Goal: Information Seeking & Learning: Compare options

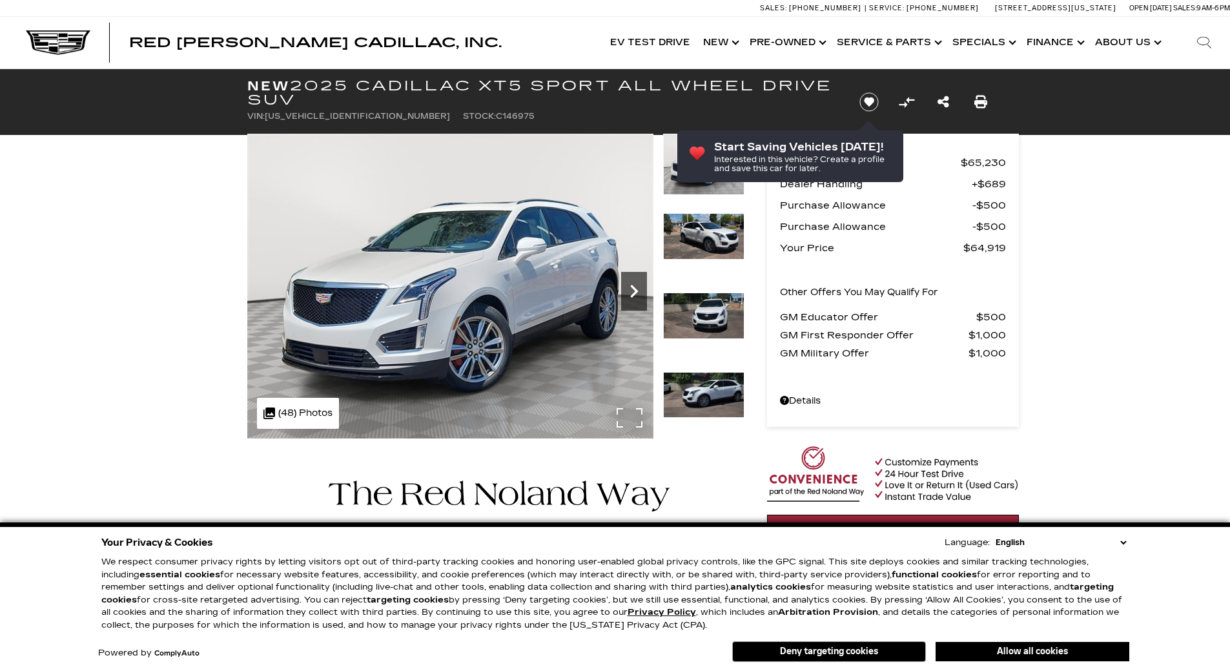
click at [637, 293] on icon "Next" at bounding box center [634, 291] width 26 height 26
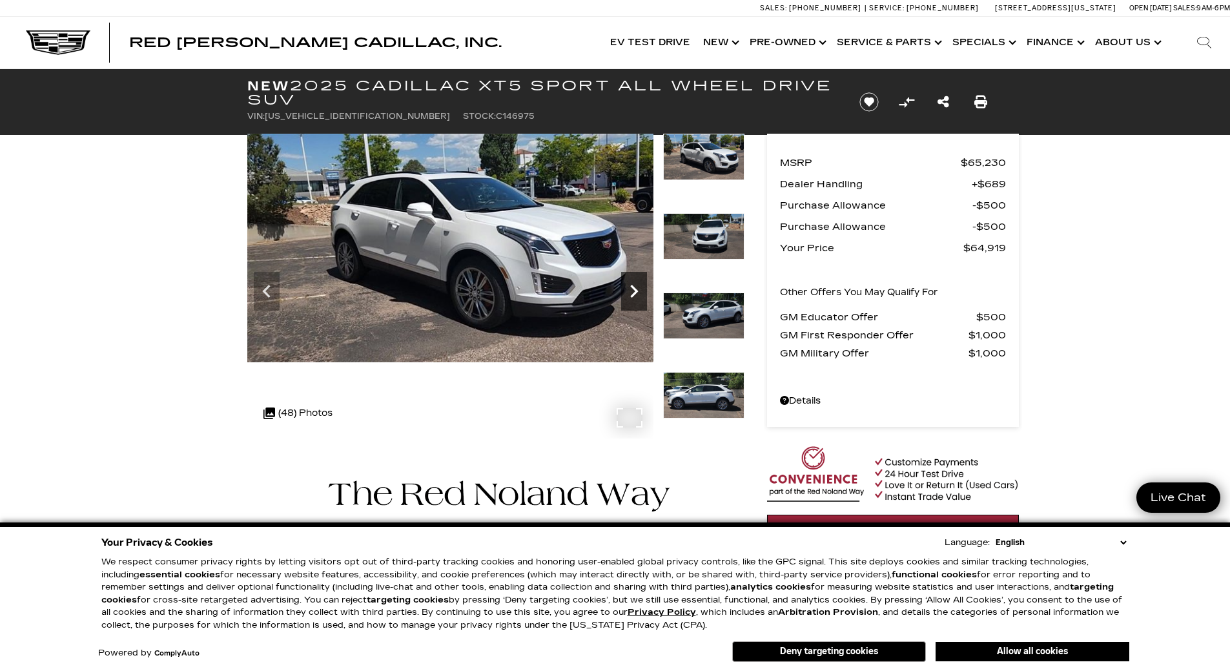
click at [636, 289] on icon "Next" at bounding box center [634, 291] width 8 height 13
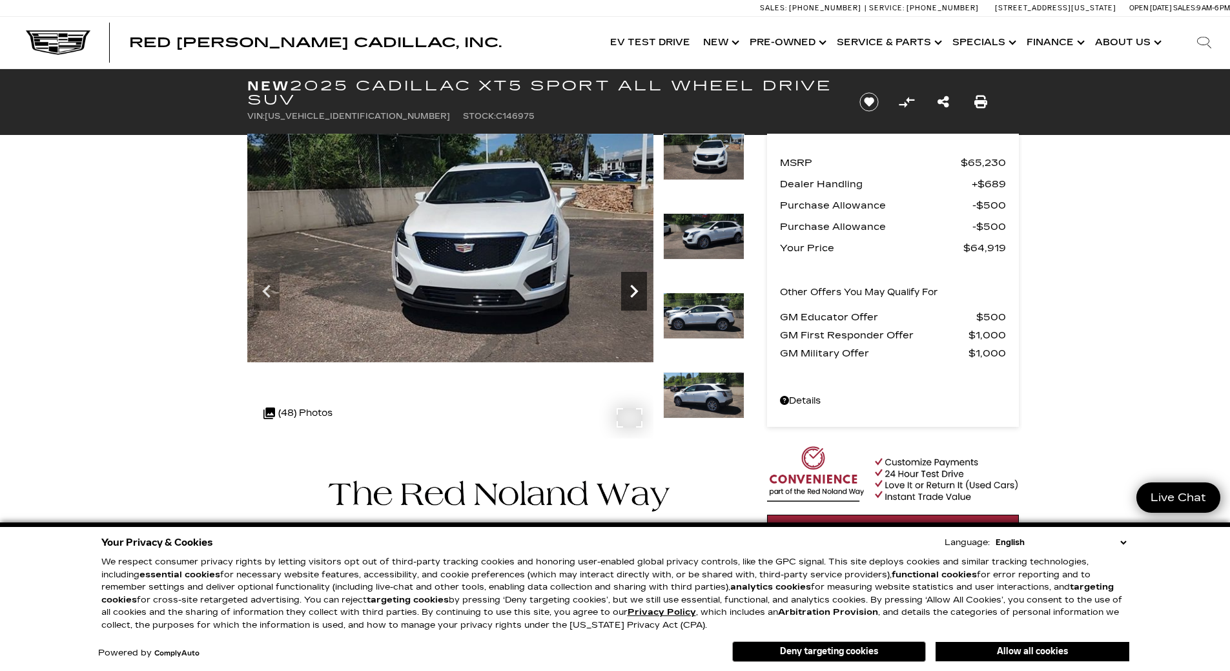
click at [636, 289] on icon "Next" at bounding box center [634, 291] width 8 height 13
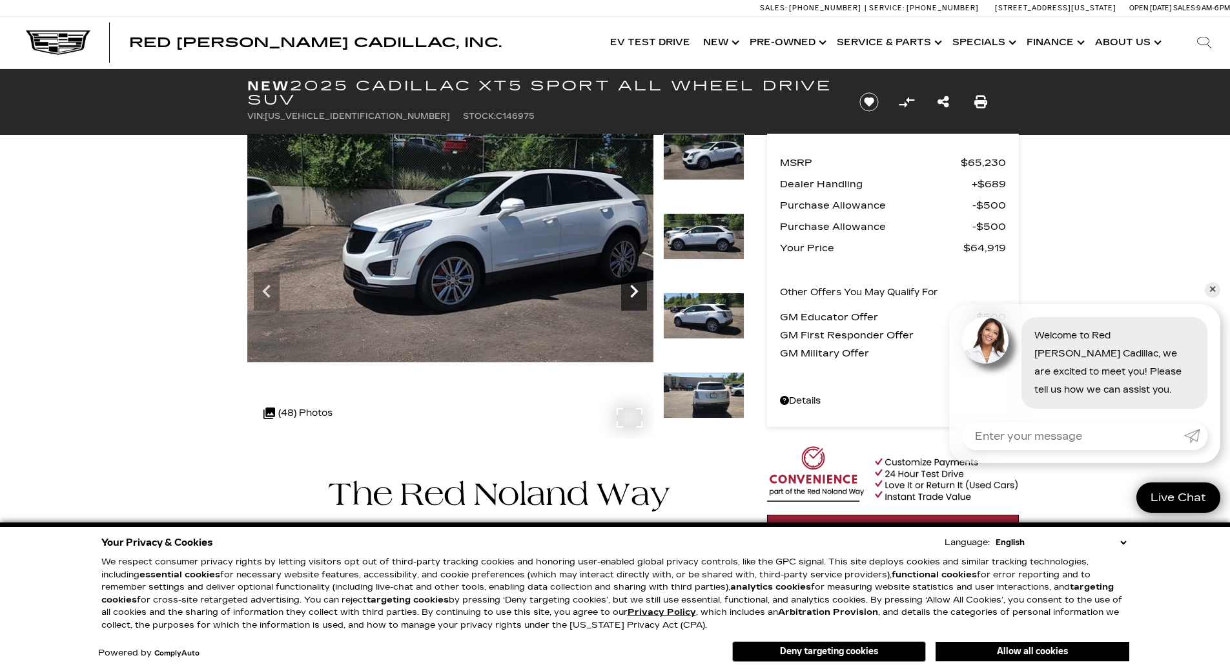
click at [636, 289] on icon "Next" at bounding box center [634, 291] width 8 height 13
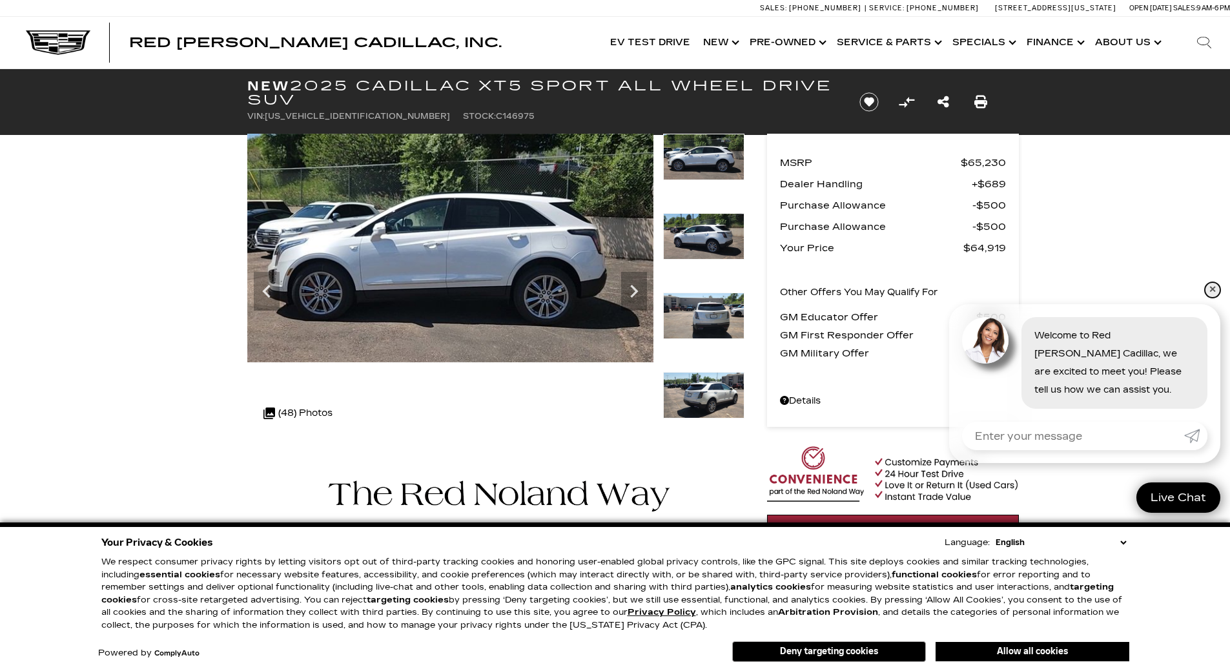
click at [1211, 286] on link "✕" at bounding box center [1212, 289] width 15 height 15
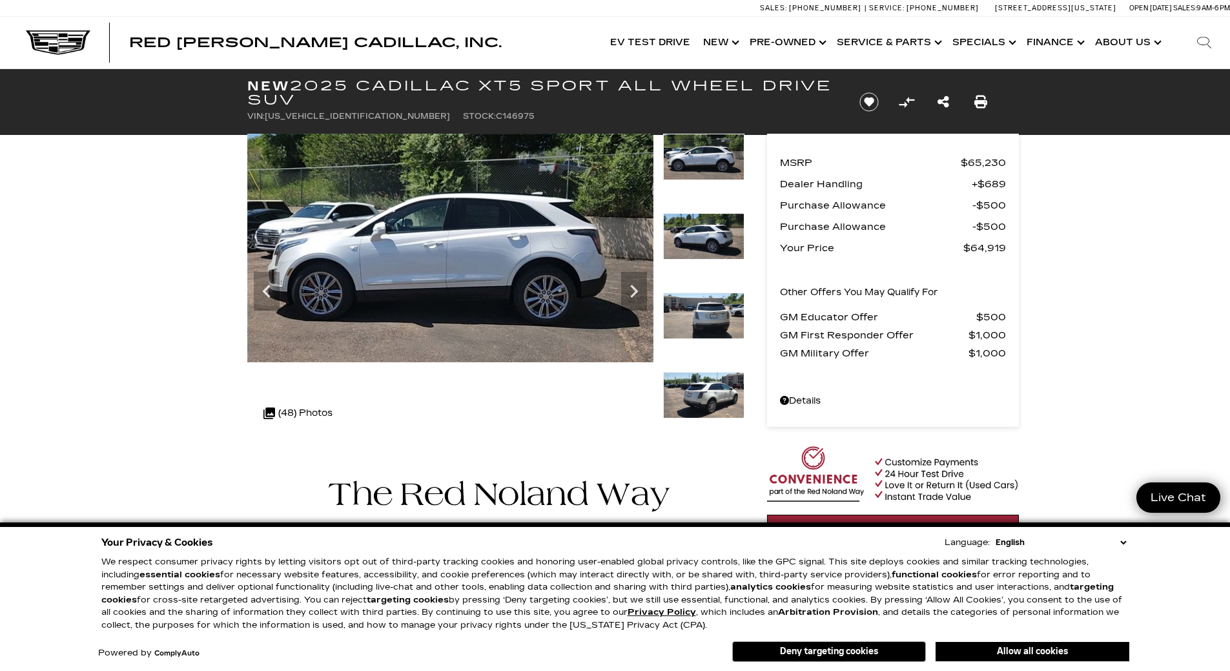
scroll to position [65, 0]
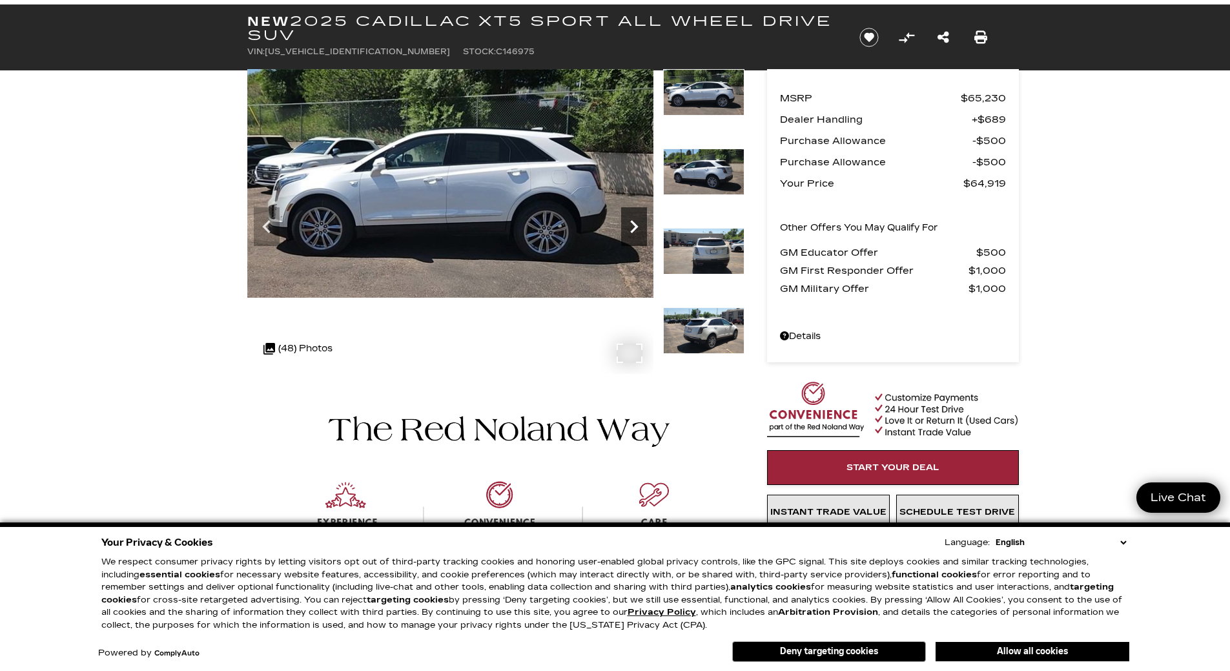
click at [626, 226] on icon "Next" at bounding box center [634, 227] width 26 height 26
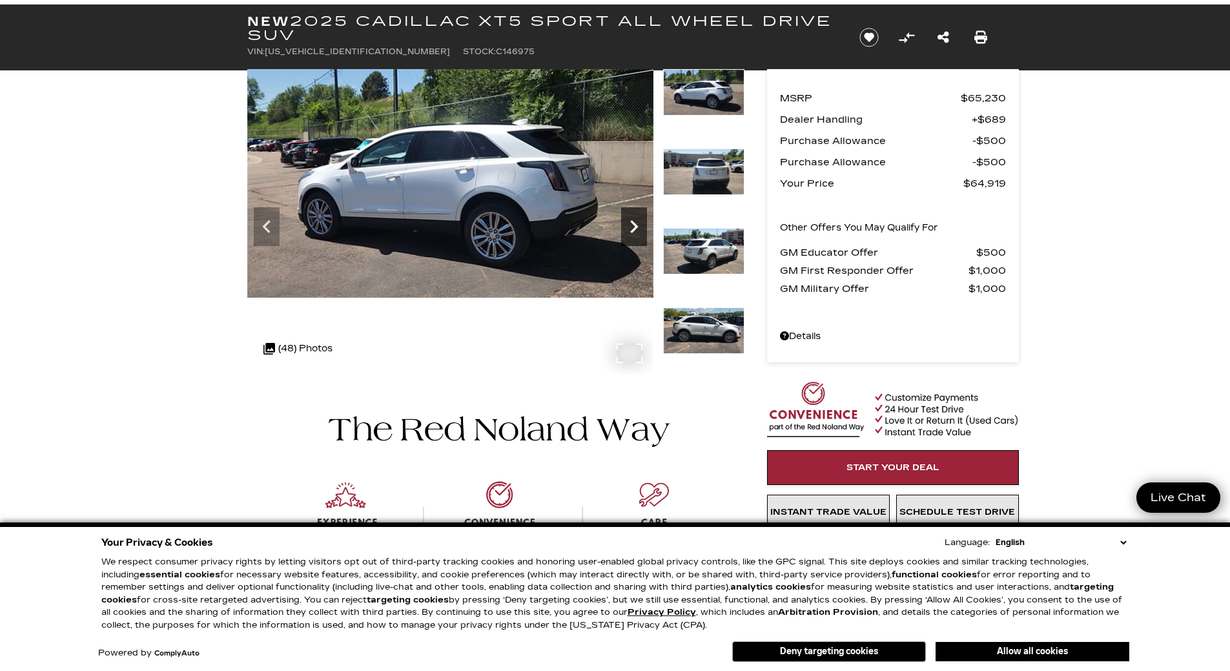
click at [626, 226] on icon "Next" at bounding box center [634, 227] width 26 height 26
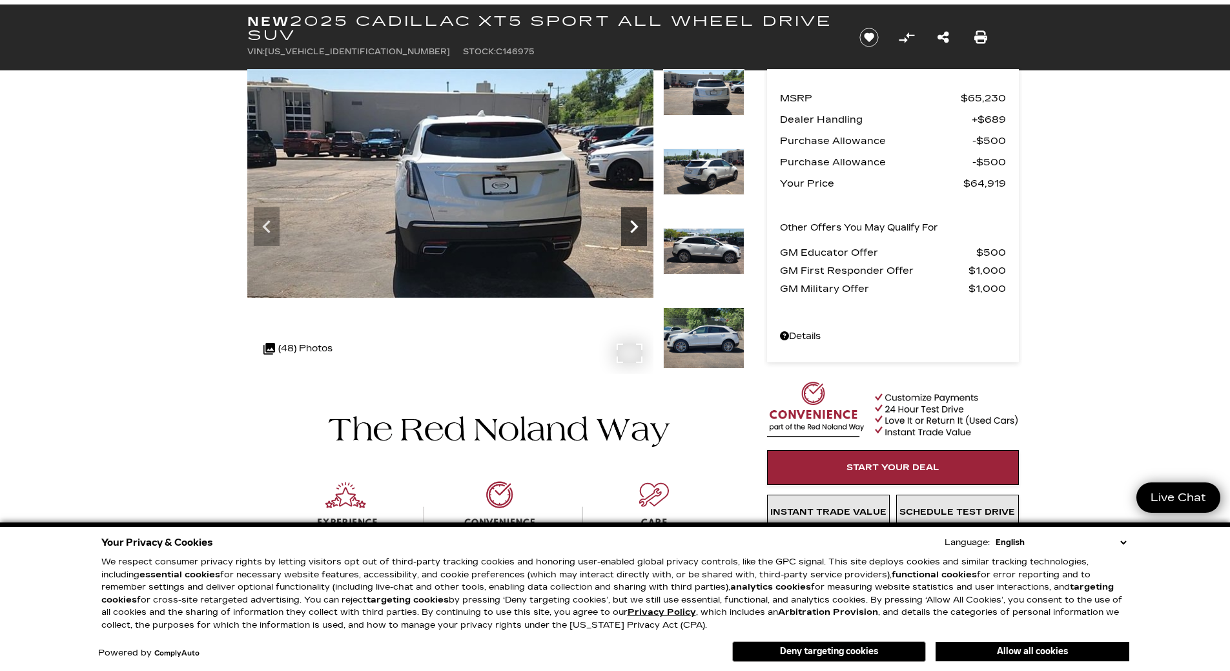
click at [631, 226] on icon "Next" at bounding box center [634, 227] width 26 height 26
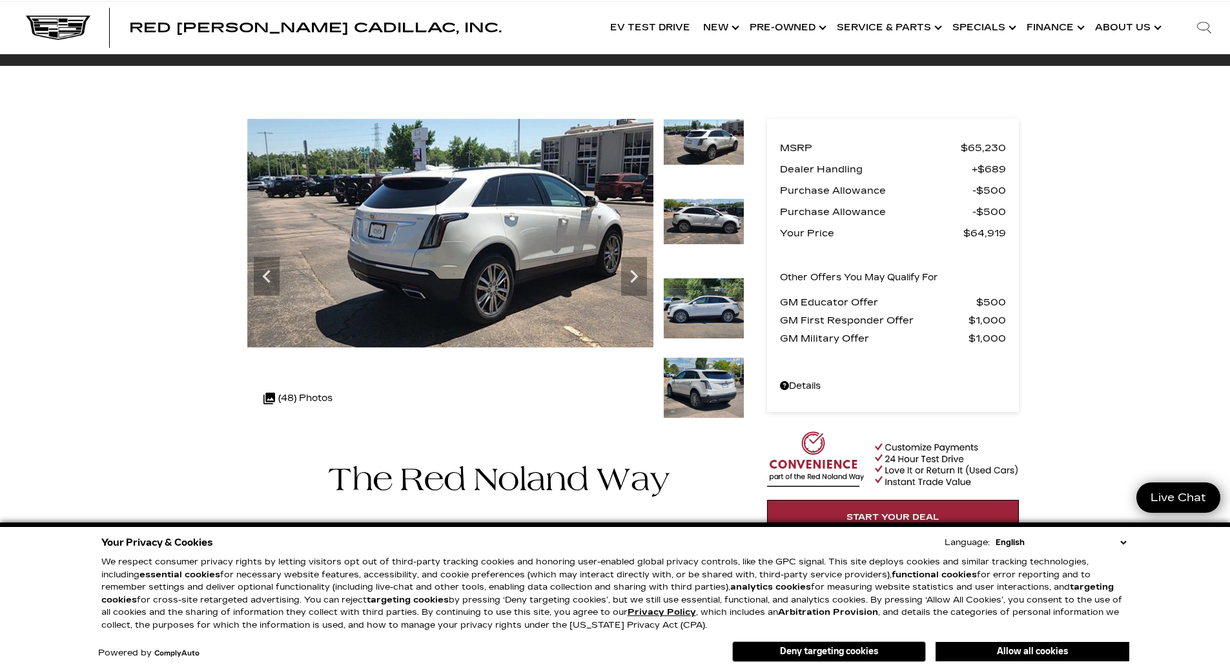
scroll to position [0, 0]
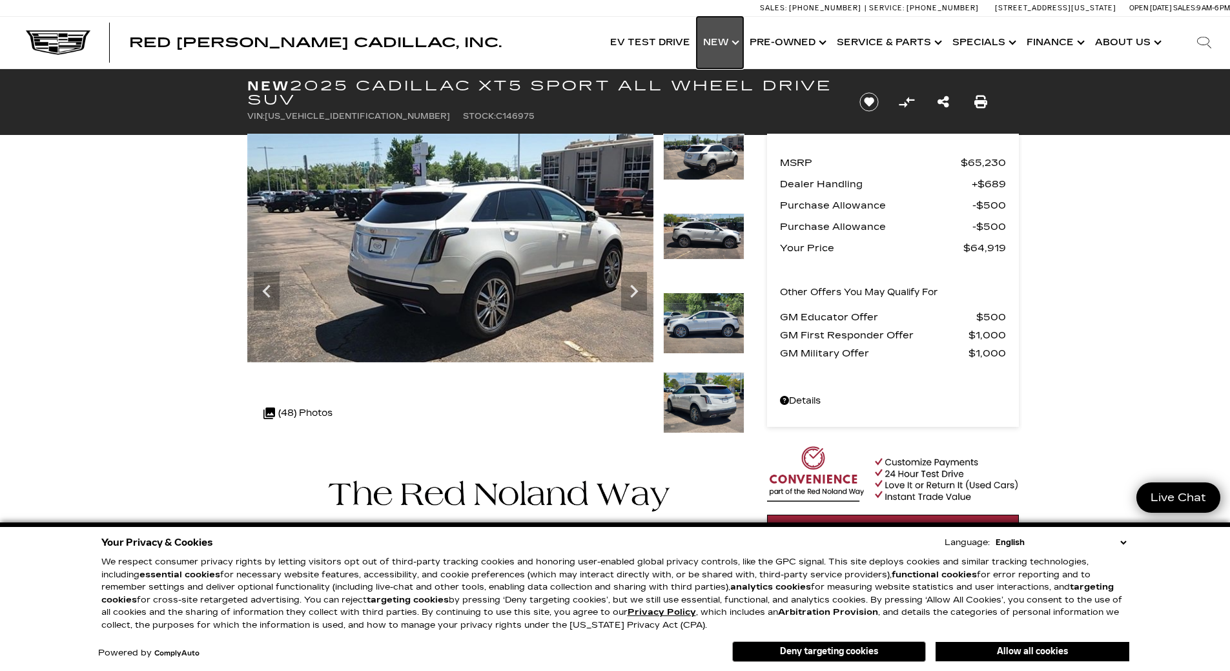
click at [724, 41] on link "Show New" at bounding box center [720, 43] width 46 height 52
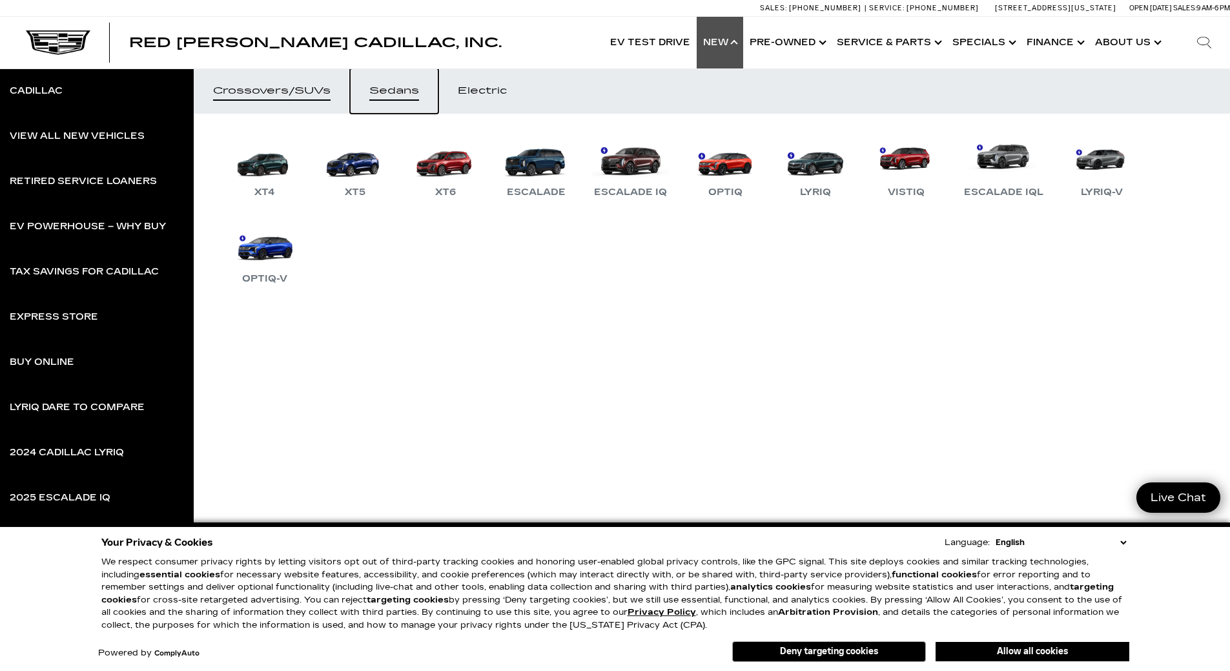
click at [411, 89] on div "Sedans" at bounding box center [394, 91] width 50 height 9
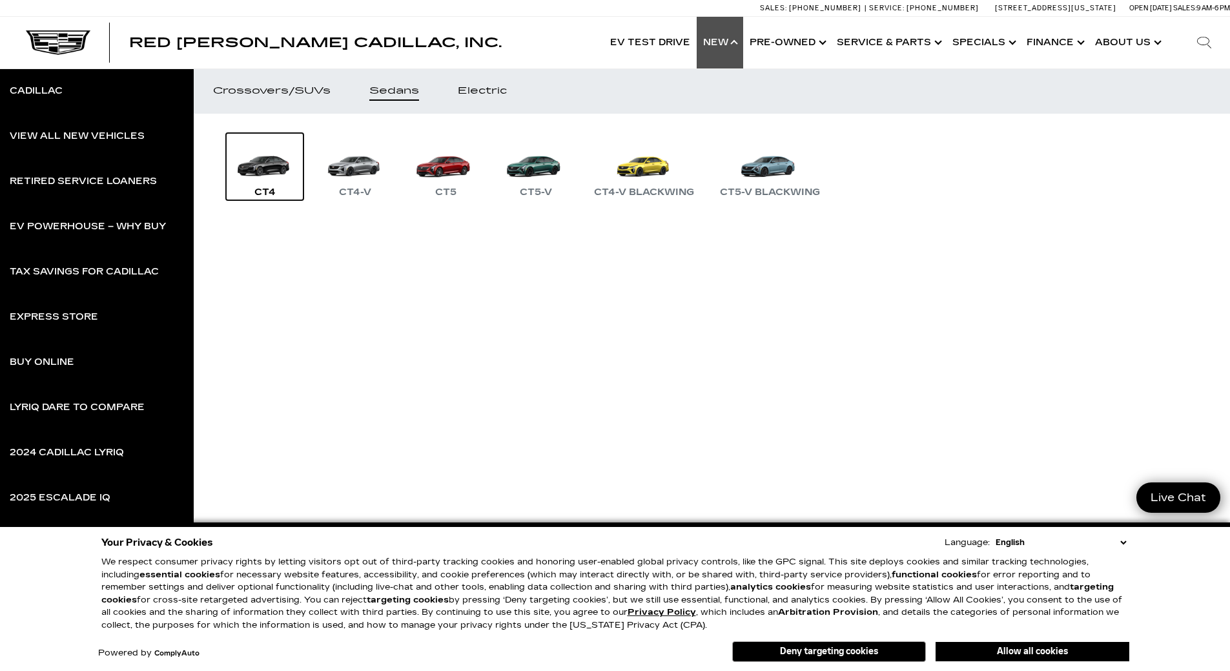
click at [265, 161] on link "CT4" at bounding box center [264, 166] width 77 height 67
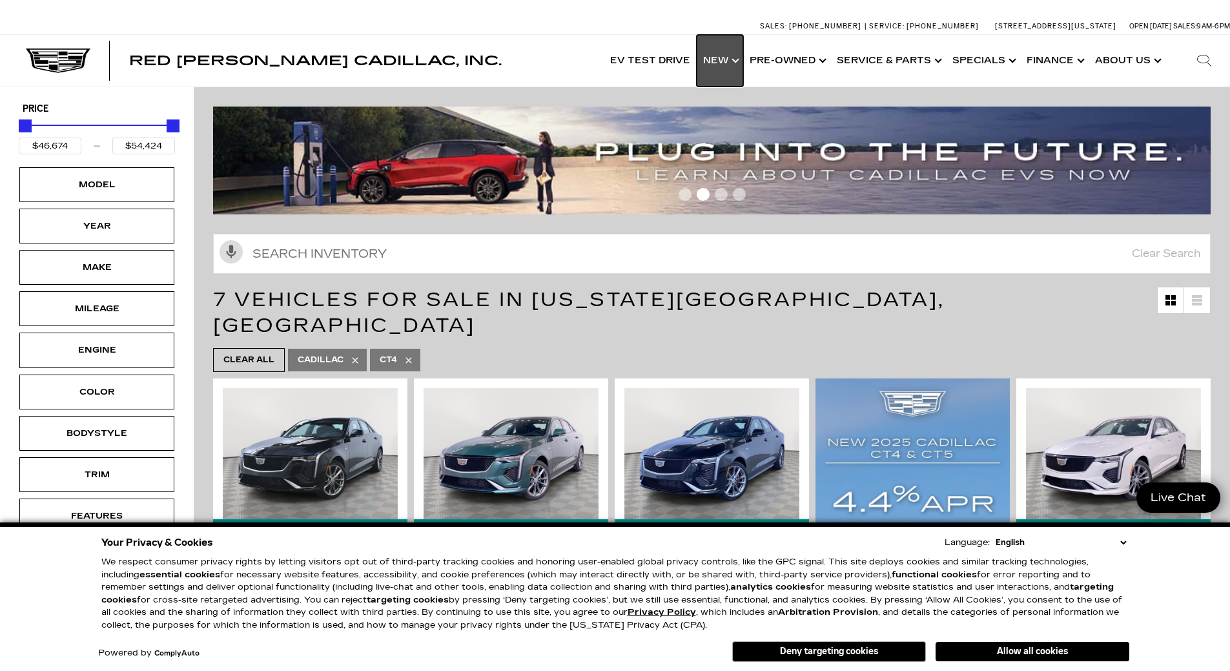
click at [719, 59] on link "Show New" at bounding box center [720, 61] width 46 height 52
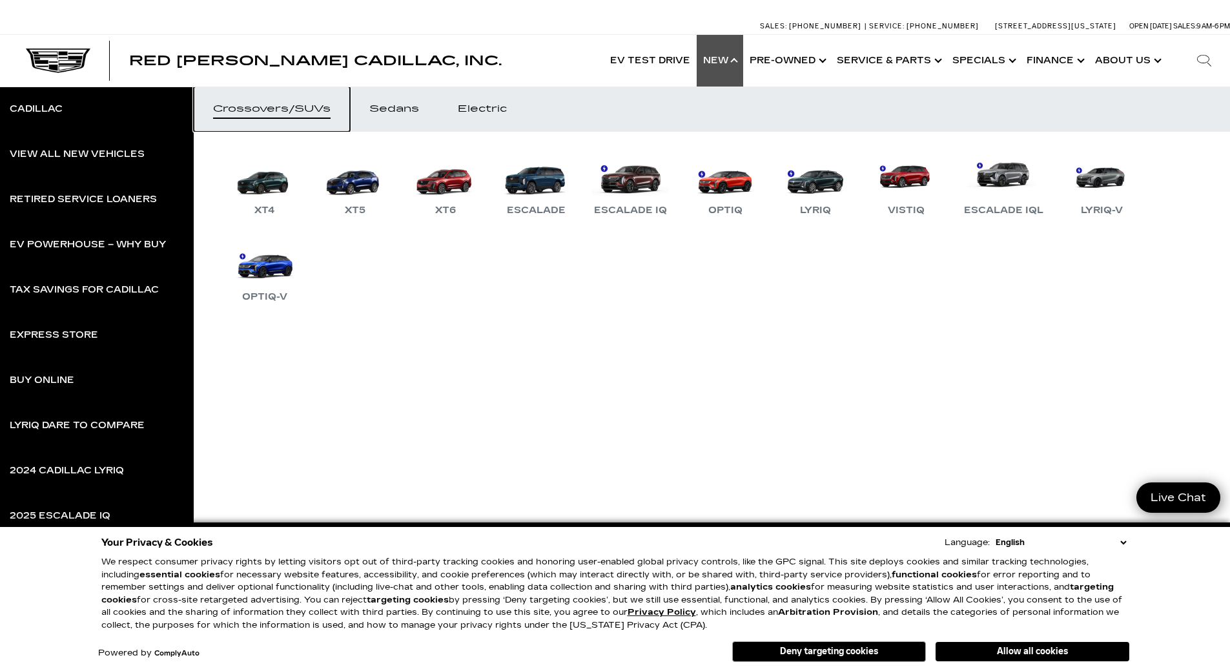
click at [273, 107] on div "Crossovers/SUVs" at bounding box center [272, 109] width 118 height 9
click at [442, 182] on link "XT6" at bounding box center [445, 184] width 77 height 67
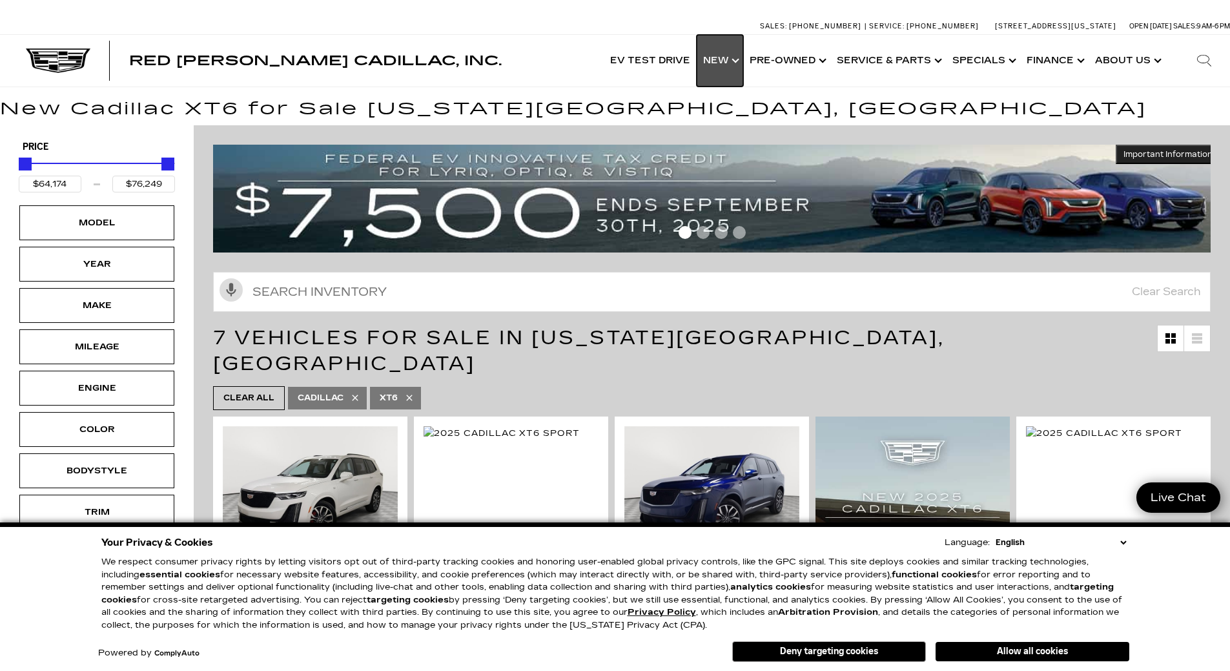
click at [719, 56] on link "Show New" at bounding box center [720, 61] width 46 height 52
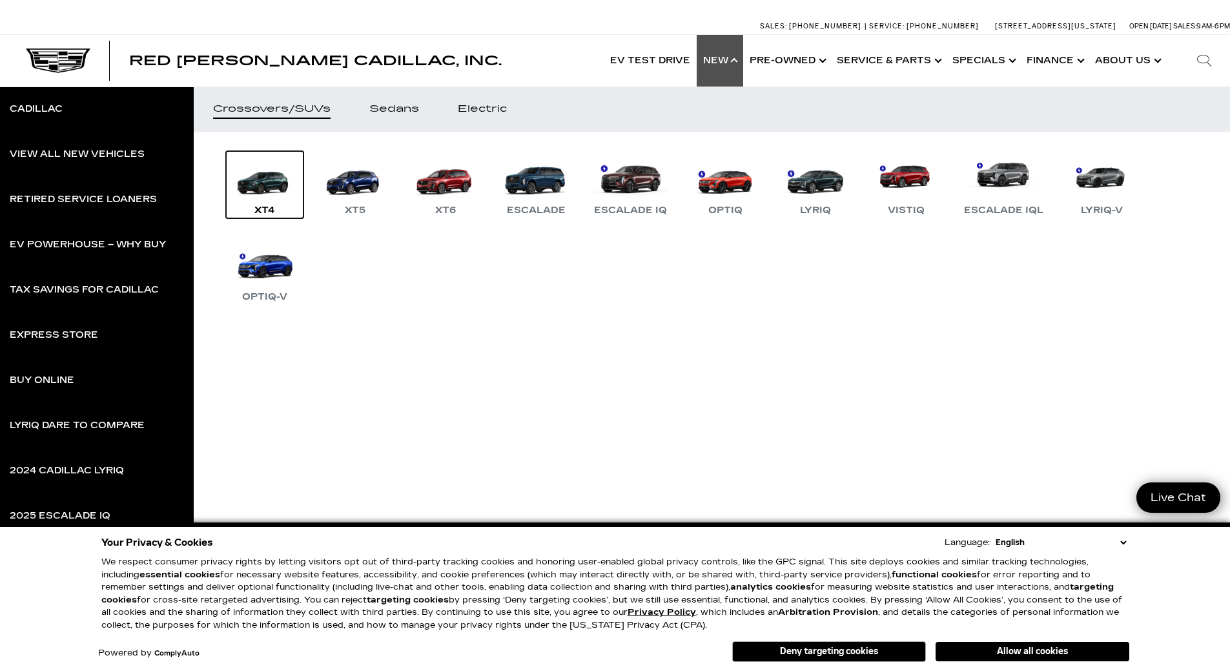
click at [265, 170] on link "XT4" at bounding box center [264, 184] width 77 height 67
click at [268, 184] on link "XT4" at bounding box center [264, 184] width 77 height 67
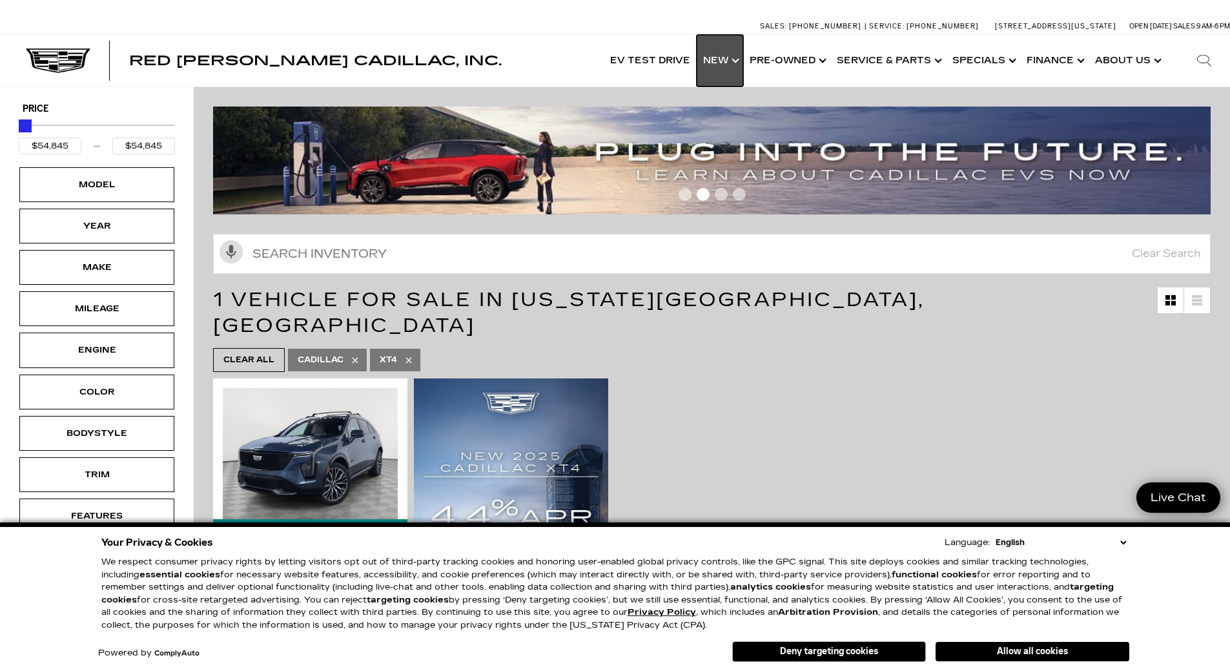
click at [720, 57] on link "Show New" at bounding box center [720, 61] width 46 height 52
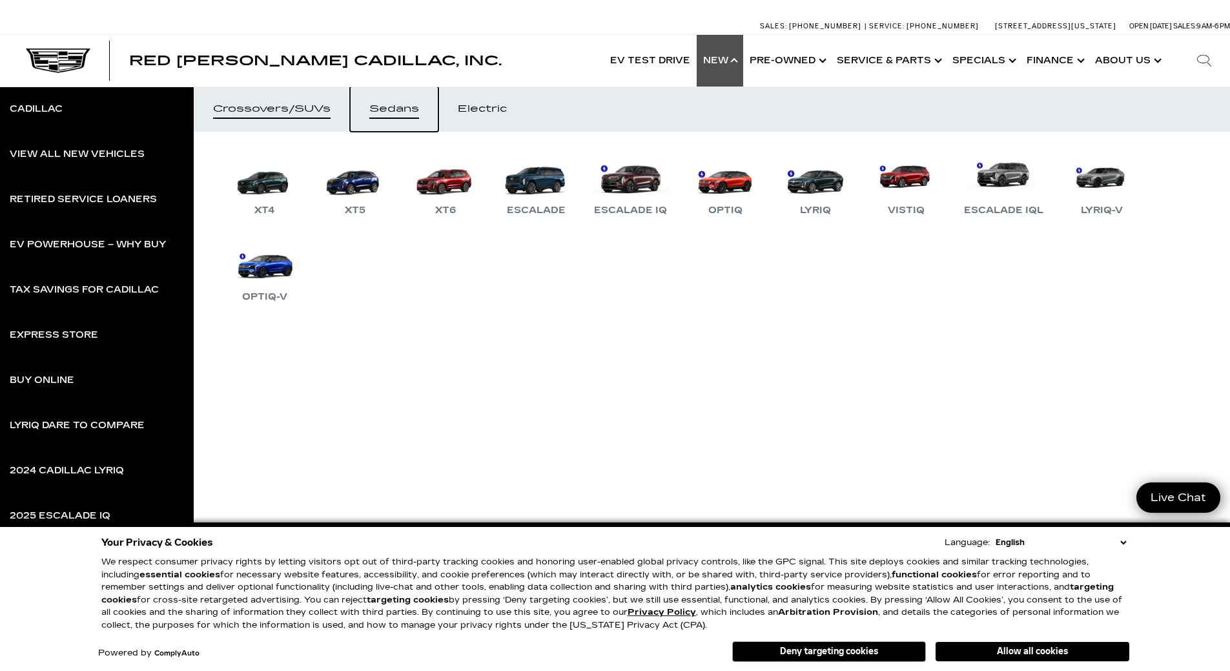
click at [392, 105] on div "Sedans" at bounding box center [394, 109] width 50 height 9
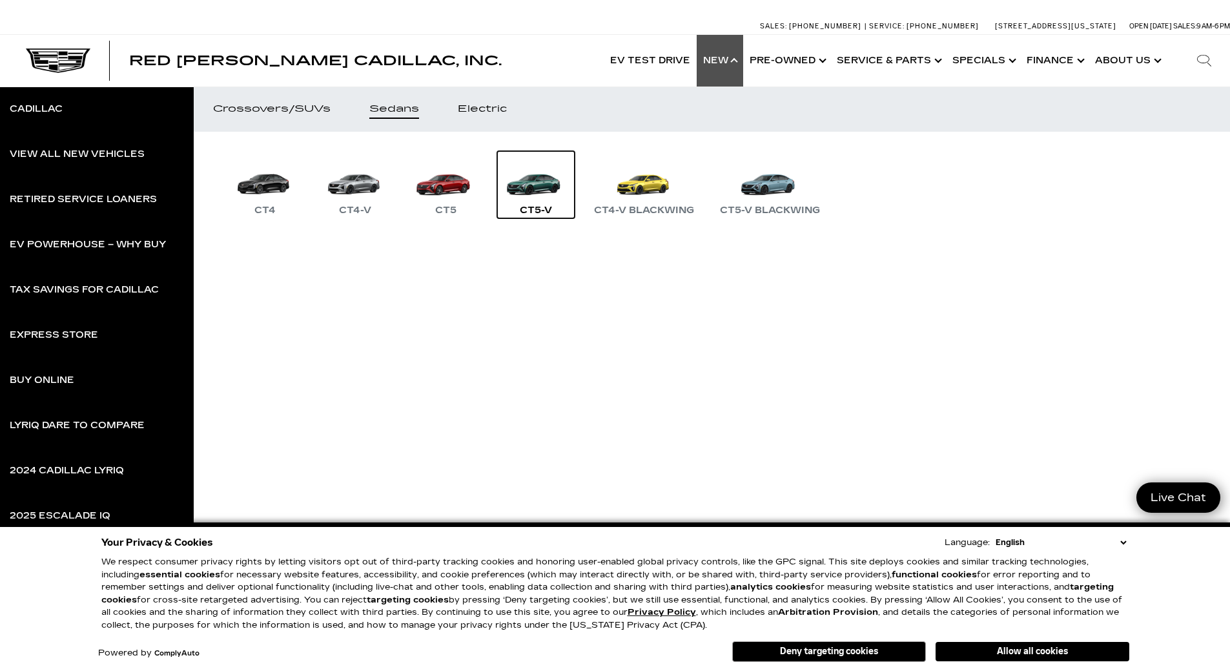
click at [540, 172] on link "CT5-V" at bounding box center [535, 184] width 77 height 67
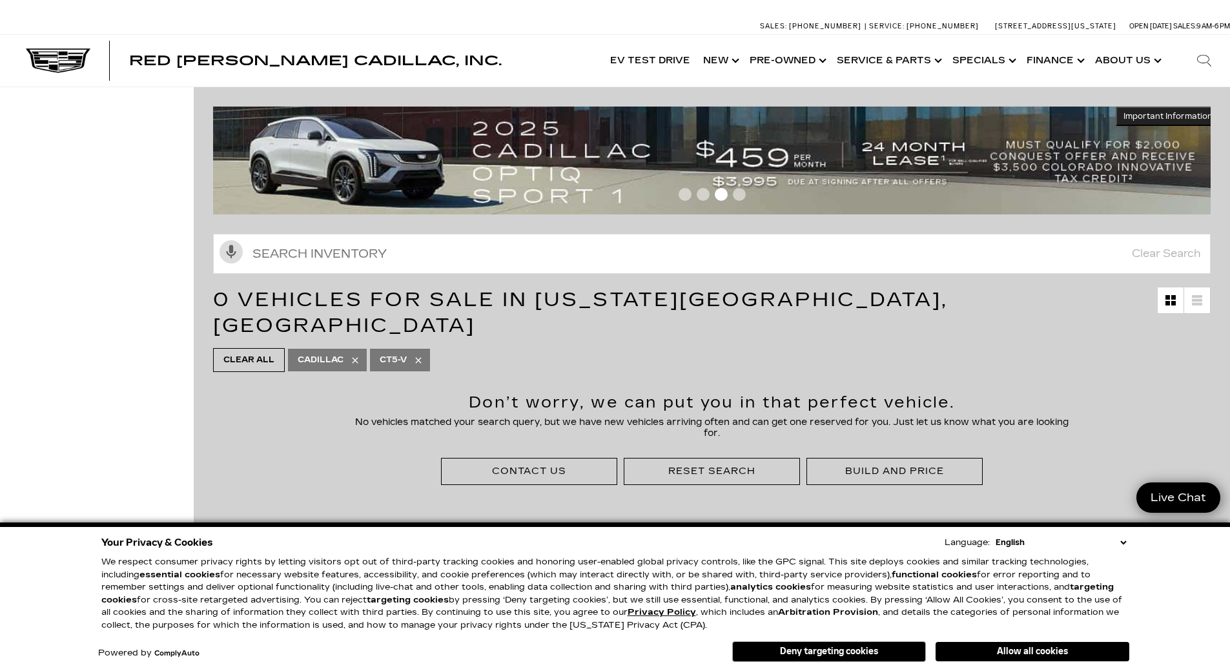
click at [407, 152] on img at bounding box center [716, 161] width 1007 height 108
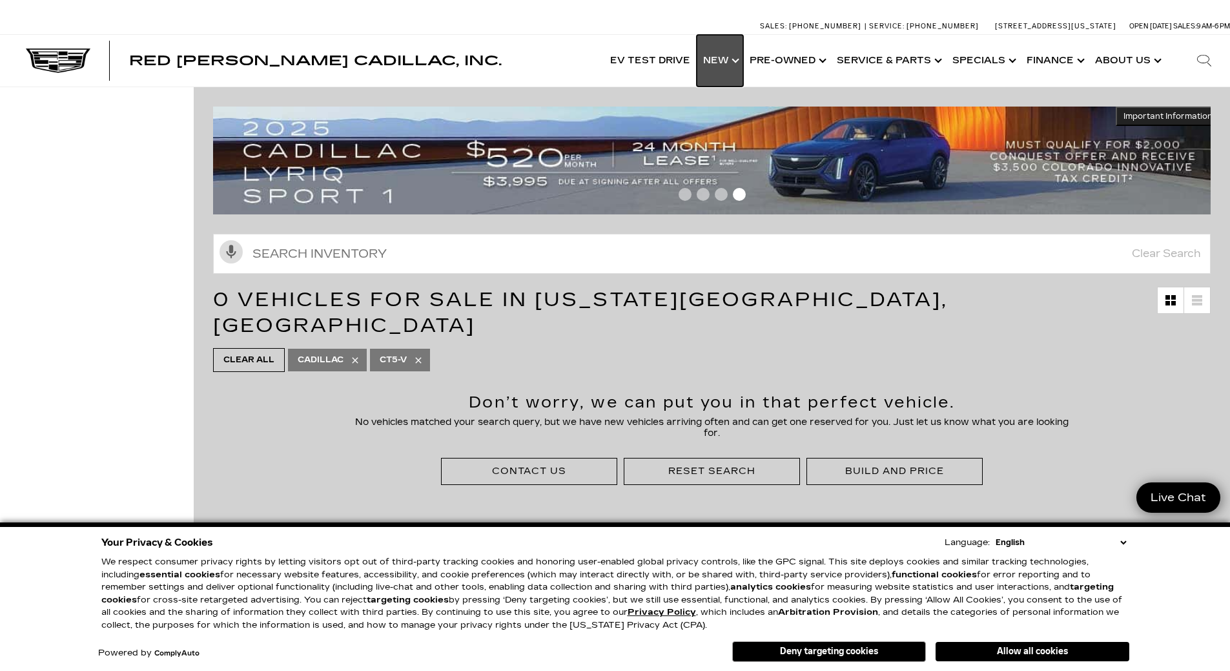
click at [714, 55] on link "Show New" at bounding box center [720, 61] width 46 height 52
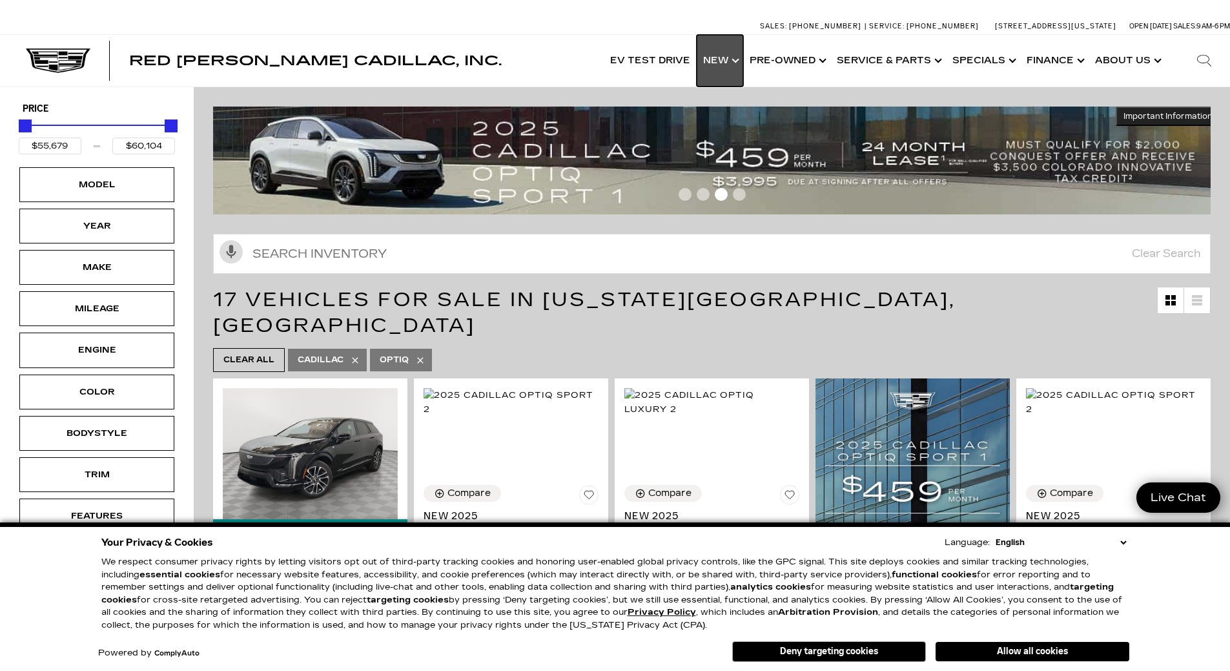
click at [722, 52] on link "Show New" at bounding box center [720, 61] width 46 height 52
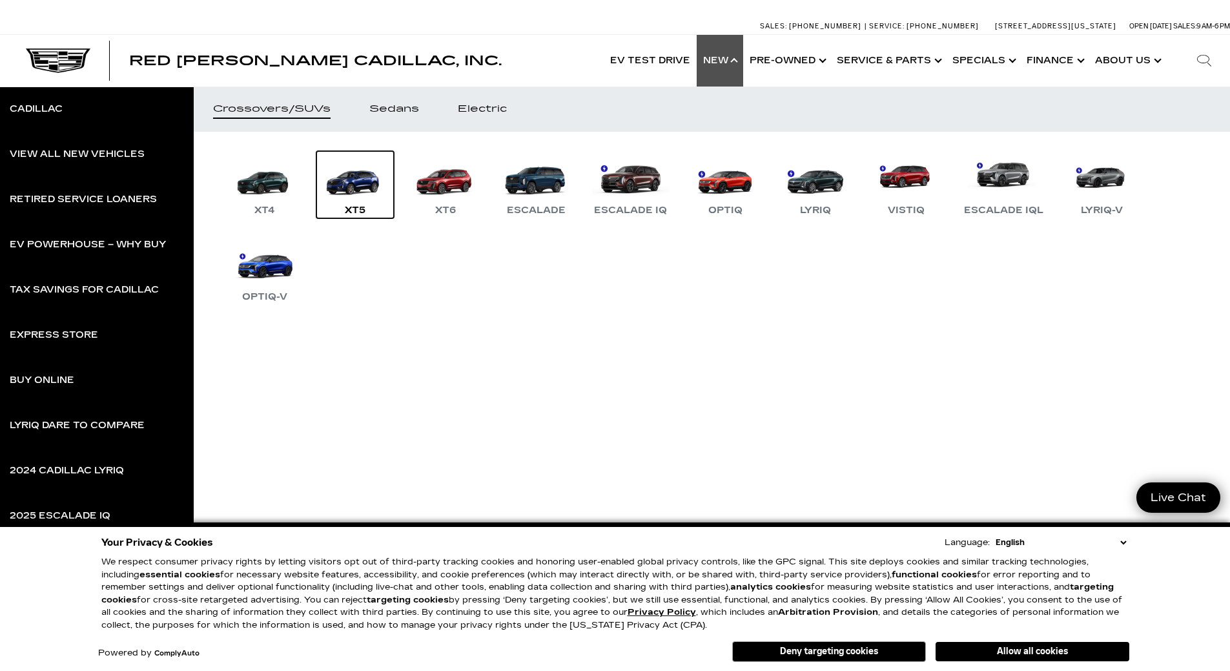
click at [341, 180] on link "XT5" at bounding box center [354, 184] width 77 height 67
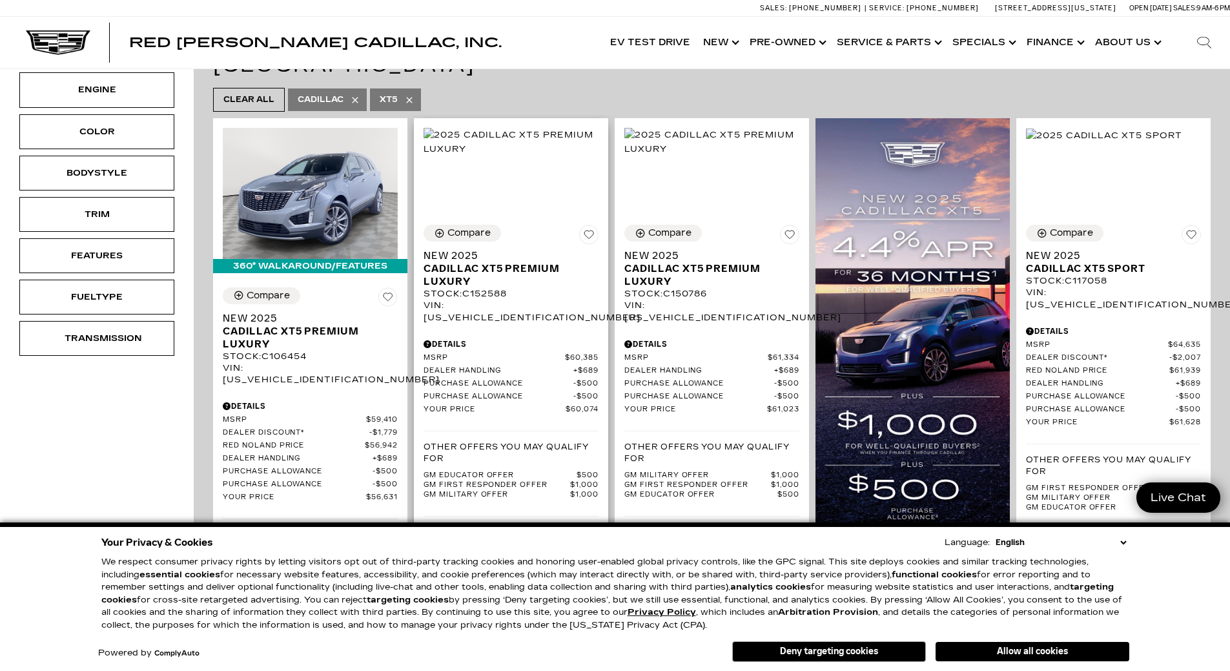
scroll to position [258, 0]
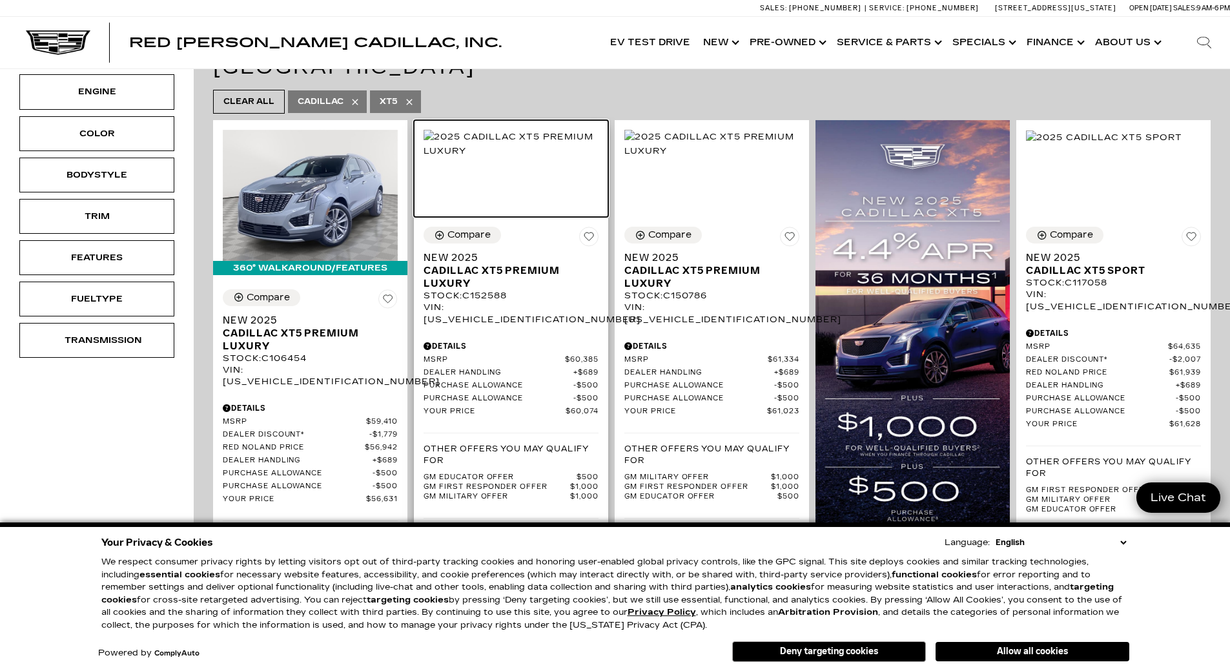
click at [548, 158] on img at bounding box center [511, 144] width 175 height 28
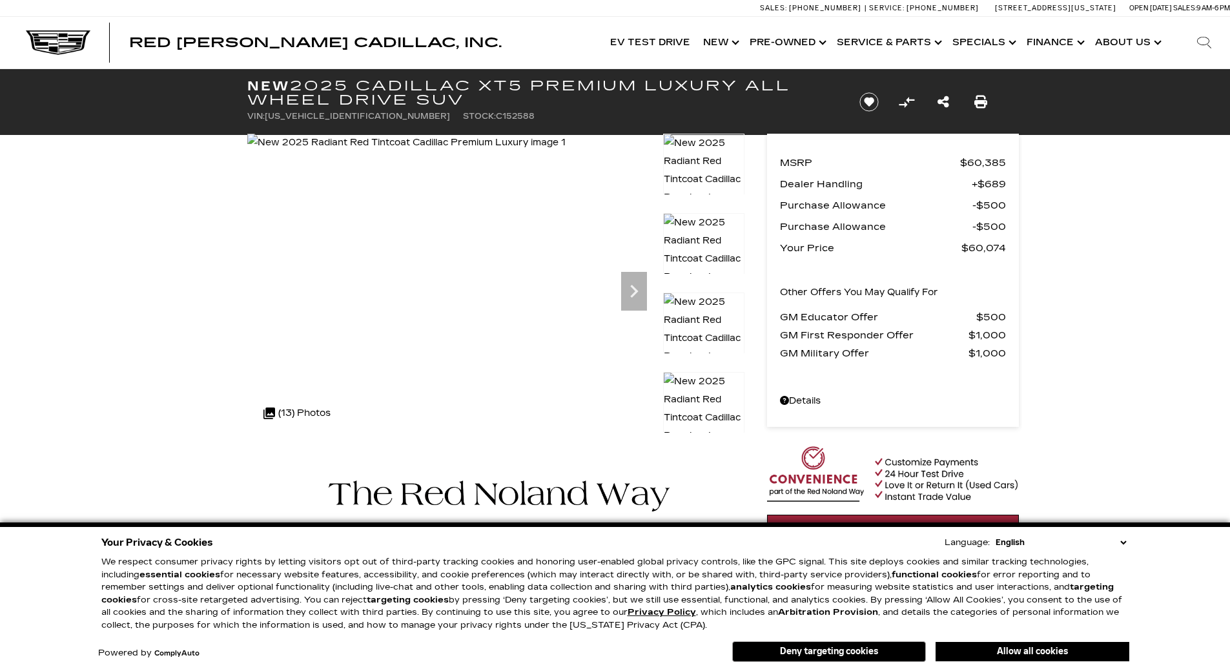
click at [634, 300] on icon "Next" at bounding box center [634, 291] width 26 height 26
click at [635, 288] on icon "Next" at bounding box center [634, 291] width 8 height 13
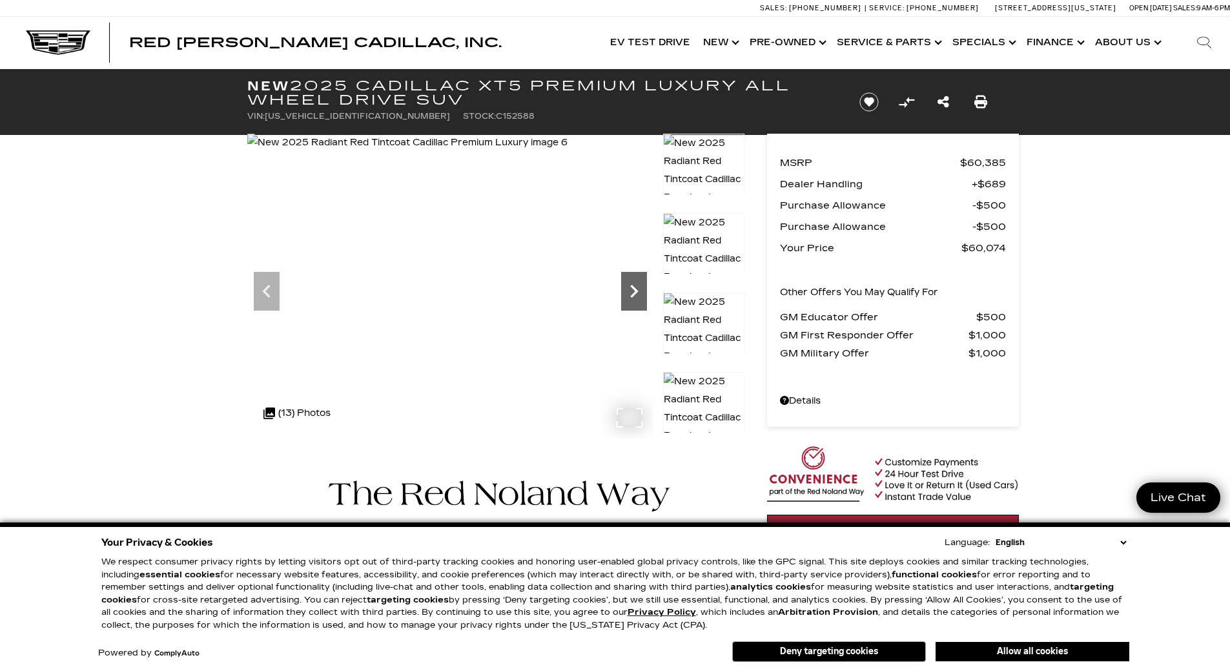
click at [635, 285] on icon "Next" at bounding box center [634, 291] width 26 height 26
click at [634, 285] on icon "Next" at bounding box center [634, 291] width 26 height 26
click at [633, 292] on icon "Next" at bounding box center [634, 291] width 26 height 26
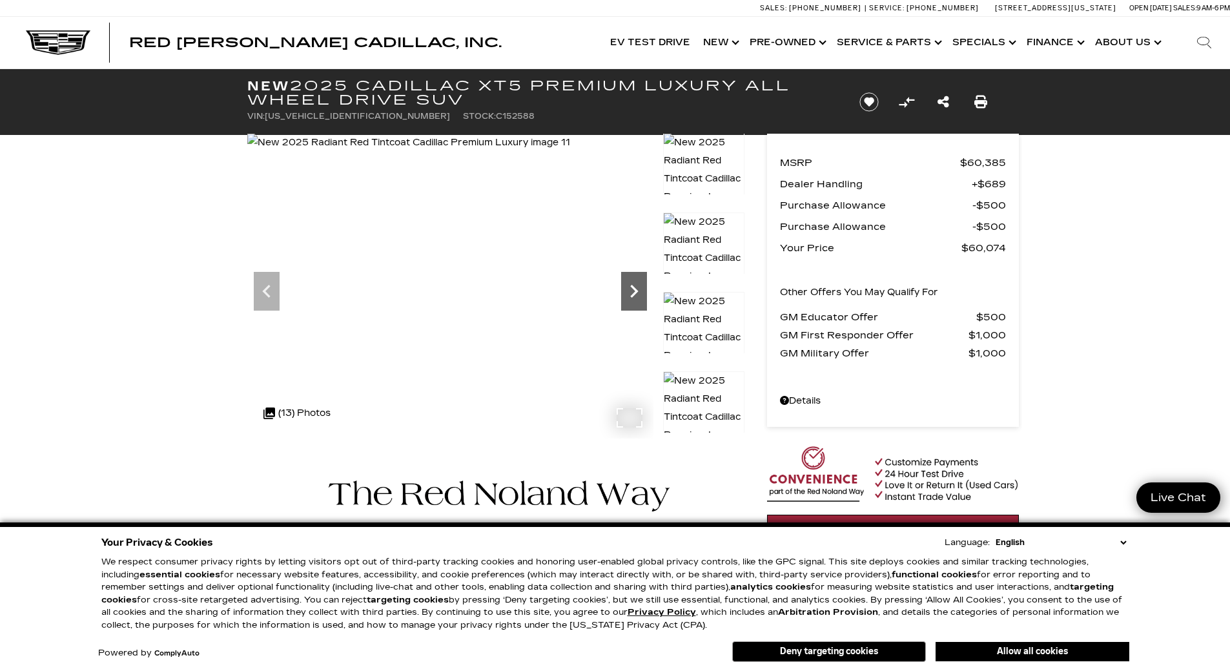
click at [633, 292] on icon "Next" at bounding box center [634, 291] width 26 height 26
click at [572, 152] on img at bounding box center [409, 143] width 325 height 18
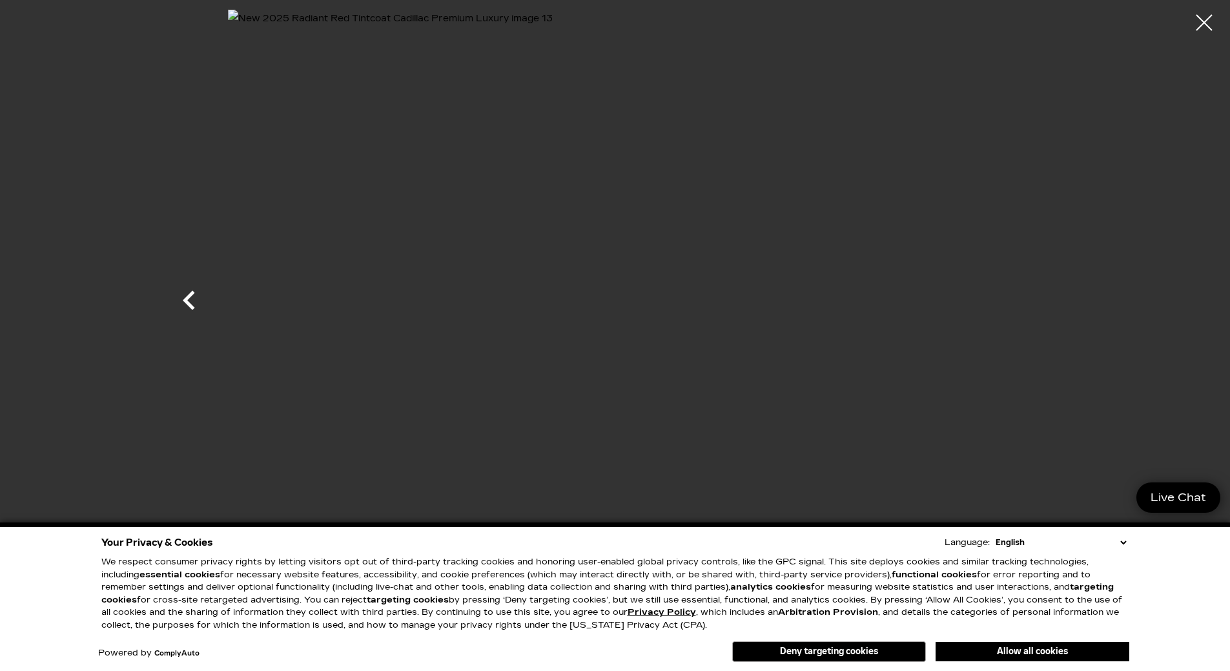
click at [187, 298] on icon "Previous" at bounding box center [189, 300] width 12 height 19
click at [1203, 15] on div at bounding box center [1204, 23] width 34 height 34
